Goal: Transaction & Acquisition: Purchase product/service

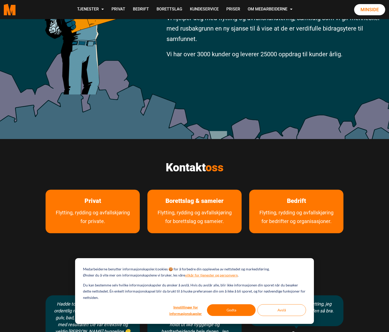
scroll to position [127, 0]
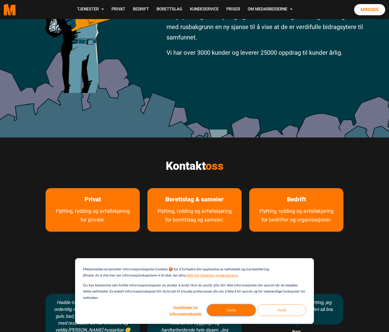
click at [231, 308] on button "Godta" at bounding box center [231, 311] width 49 height 12
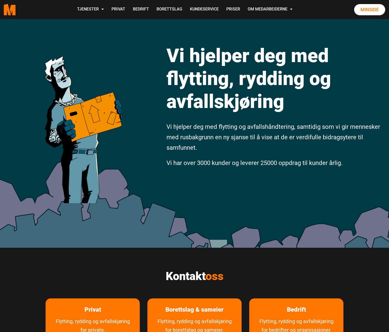
scroll to position [0, 0]
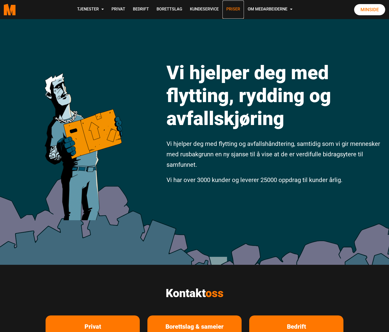
click at [238, 9] on link "Priser" at bounding box center [233, 10] width 21 height 18
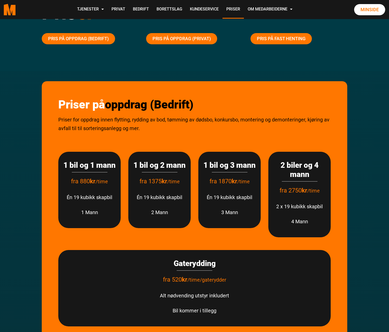
scroll to position [51, 0]
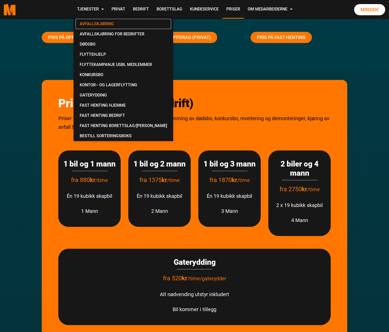
click at [101, 22] on link "Avfallskjøring" at bounding box center [124, 24] width 96 height 10
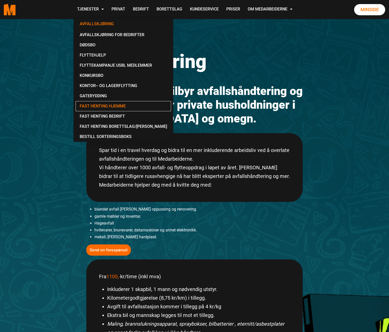
click at [95, 105] on link "Fast Henting Hjemme" at bounding box center [124, 106] width 96 height 10
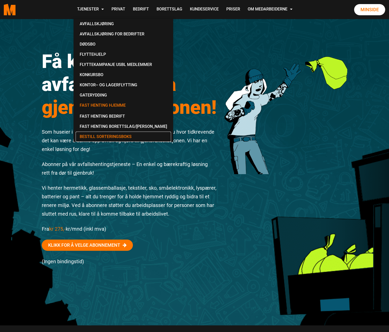
click at [100, 137] on link "Bestill Sorteringsboks" at bounding box center [124, 137] width 96 height 10
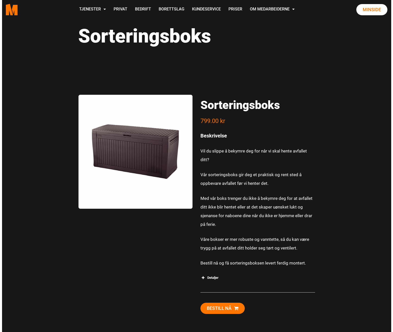
scroll to position [51, 0]
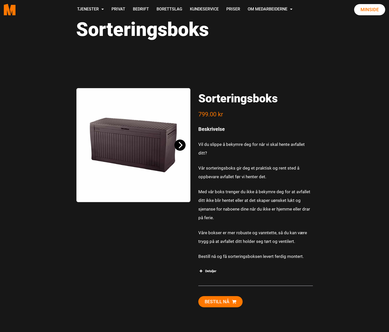
click at [183, 148] on icon "Next" at bounding box center [180, 145] width 7 height 7
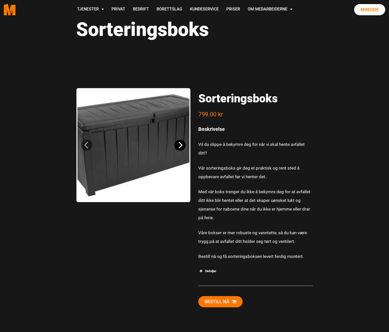
click at [183, 148] on icon "Next" at bounding box center [180, 145] width 7 height 7
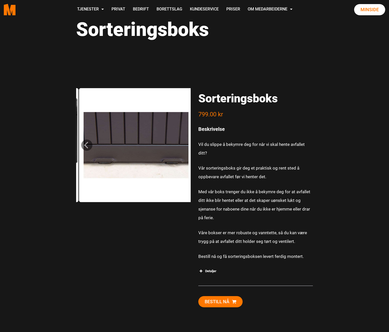
click at [183, 148] on img at bounding box center [136, 145] width 114 height 114
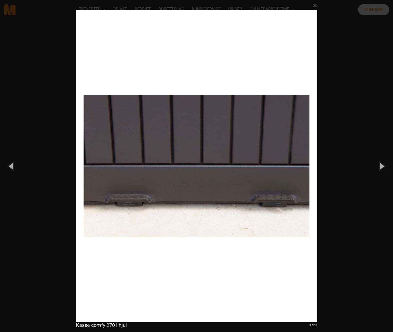
click at [183, 148] on img at bounding box center [196, 166] width 241 height 332
